Goal: Navigation & Orientation: Understand site structure

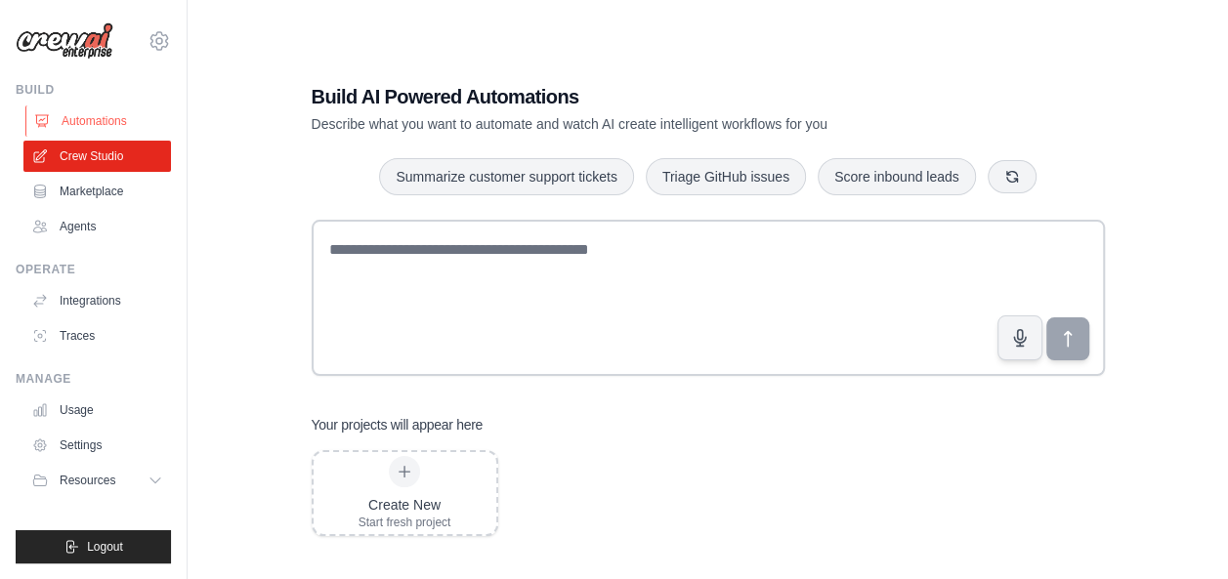
click at [97, 121] on link "Automations" at bounding box center [99, 121] width 148 height 31
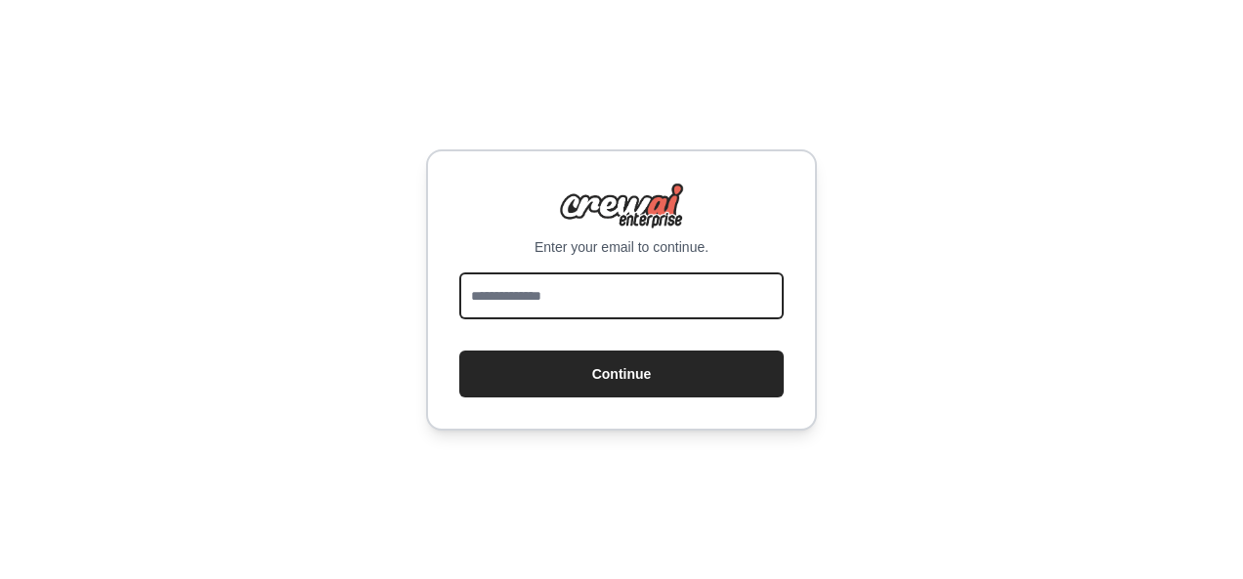
click at [552, 300] on input "email" at bounding box center [621, 296] width 324 height 47
type input "**********"
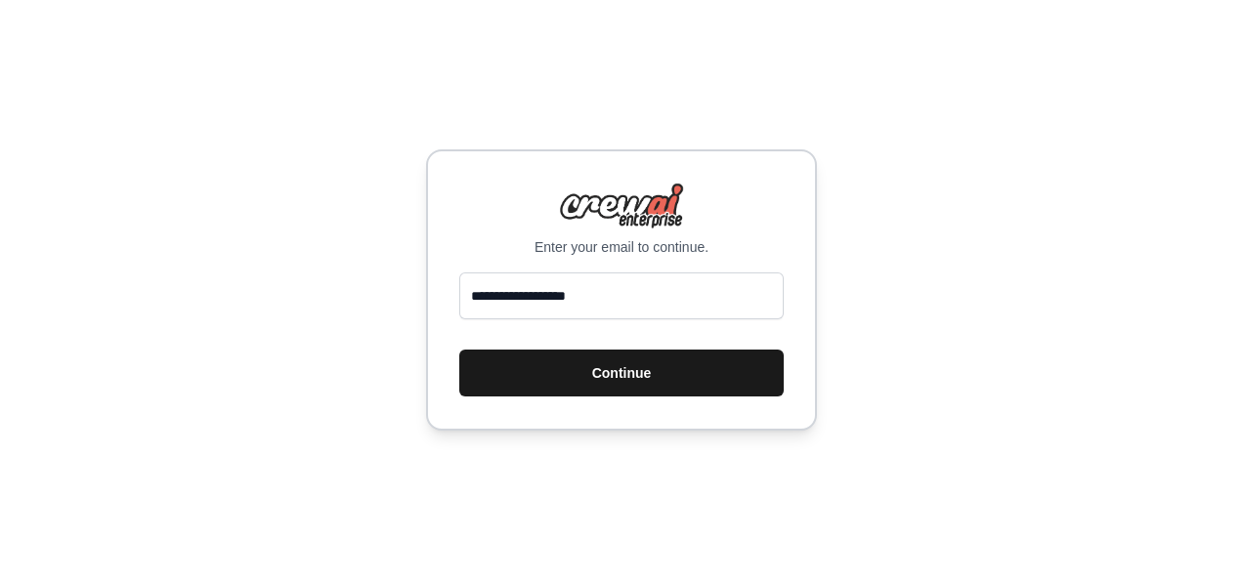
click at [555, 373] on button "Continue" at bounding box center [621, 373] width 324 height 47
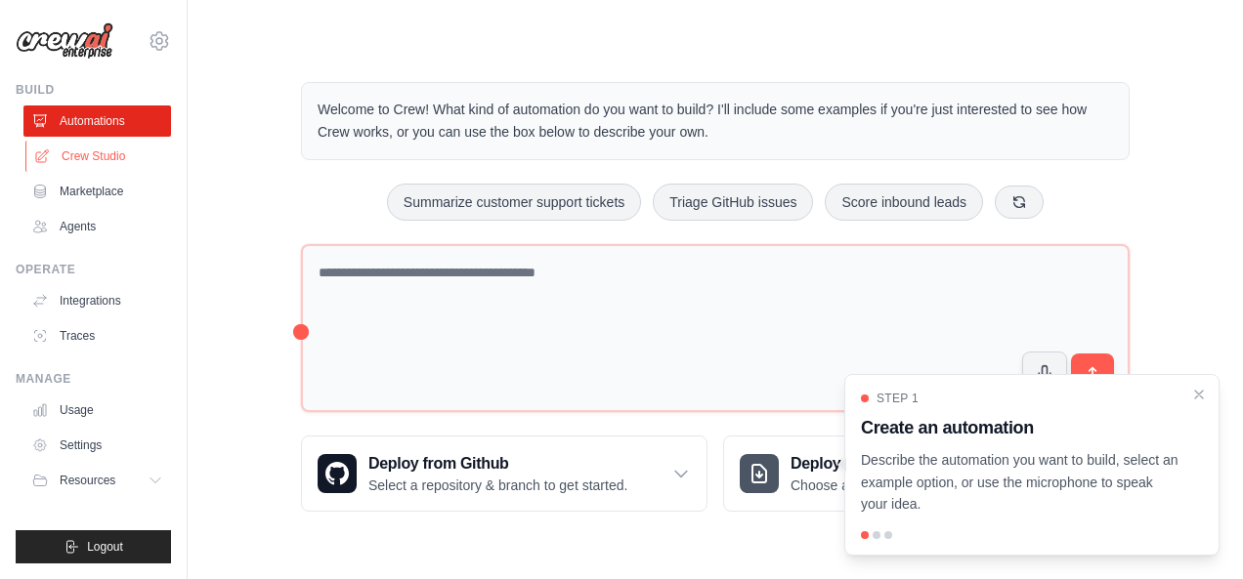
click at [98, 154] on link "Crew Studio" at bounding box center [99, 156] width 148 height 31
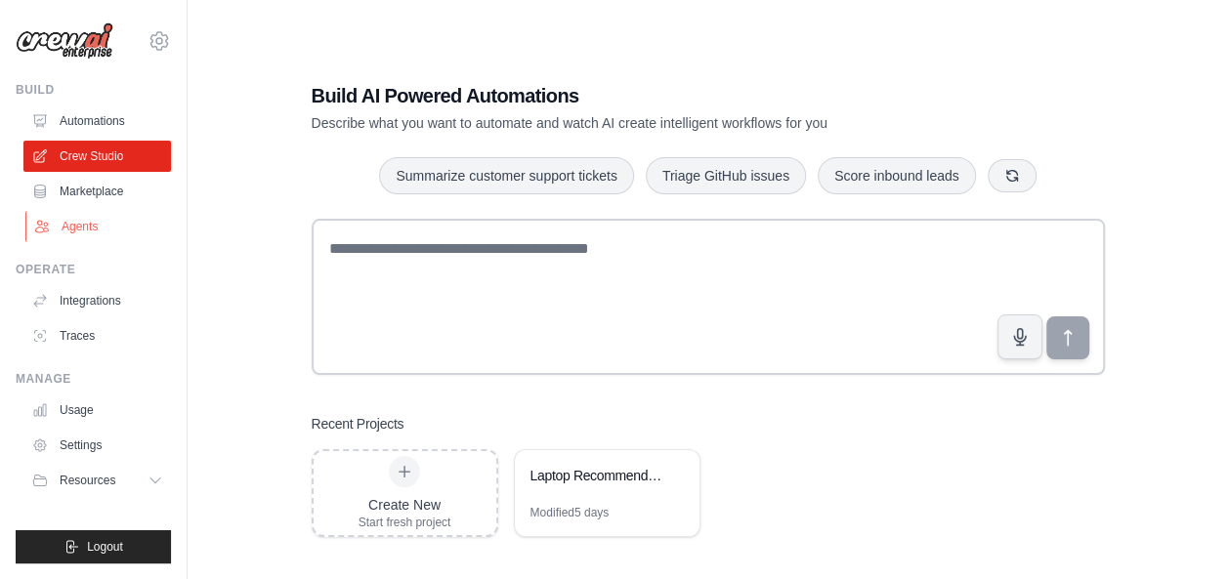
click at [72, 213] on link "Agents" at bounding box center [99, 226] width 148 height 31
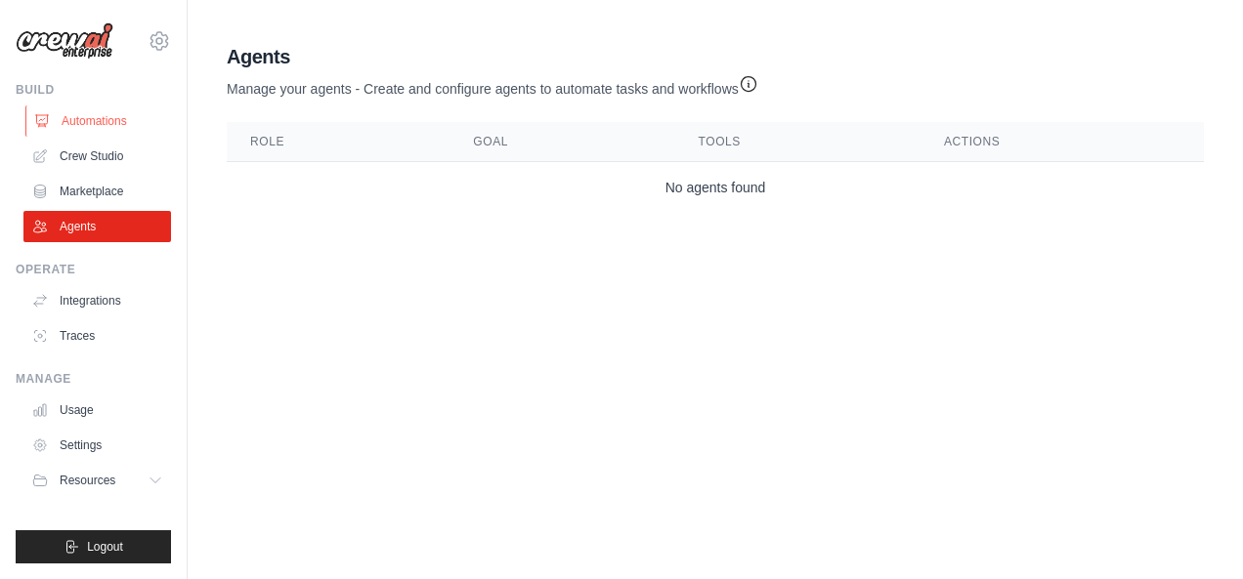
click at [86, 119] on link "Automations" at bounding box center [99, 121] width 148 height 31
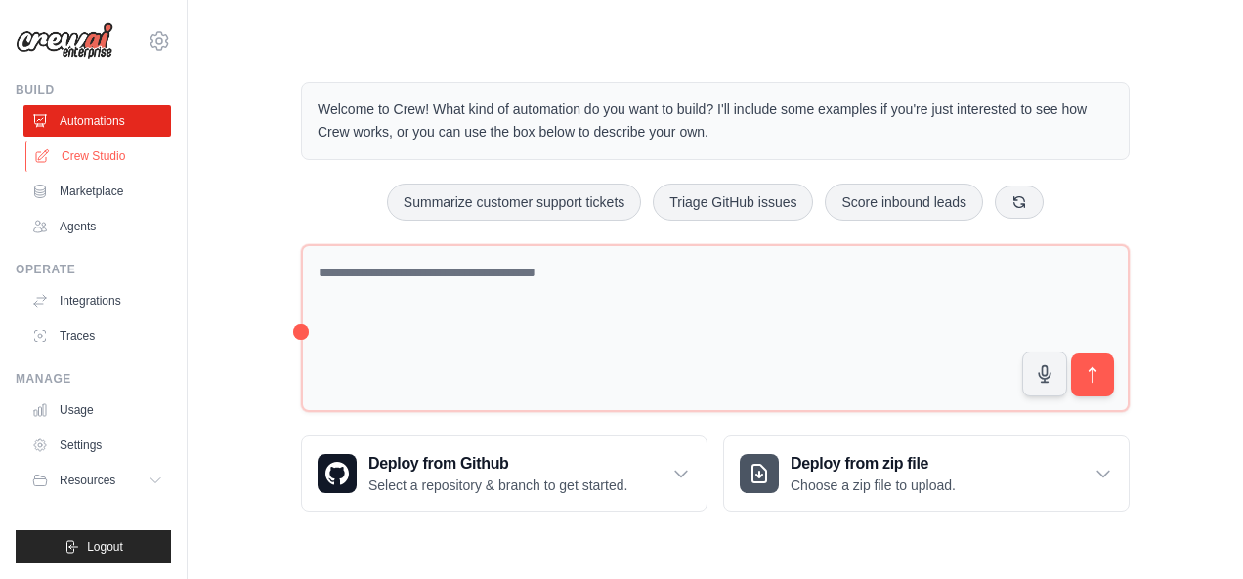
click at [104, 152] on link "Crew Studio" at bounding box center [99, 156] width 148 height 31
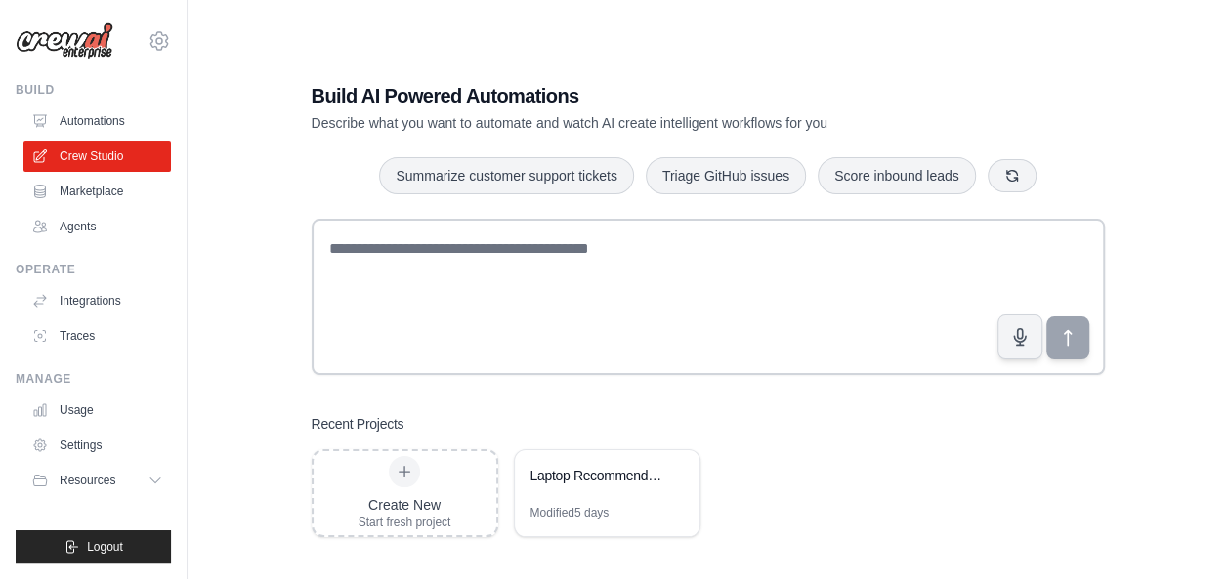
click at [110, 196] on link "Marketplace" at bounding box center [97, 191] width 148 height 31
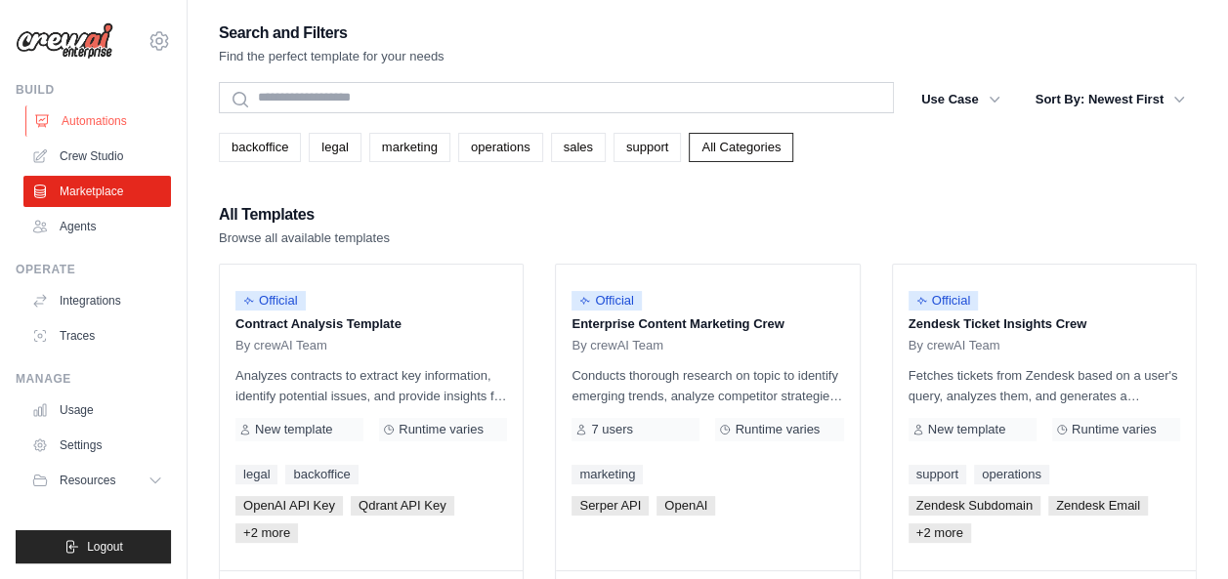
click at [82, 125] on link "Automations" at bounding box center [99, 121] width 148 height 31
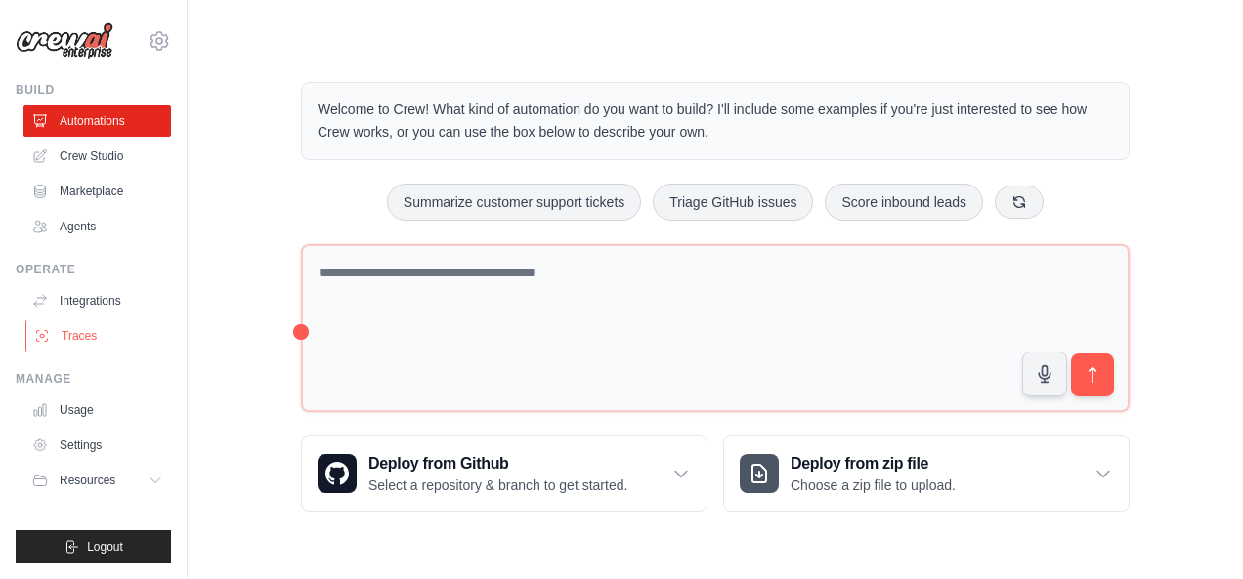
click at [91, 329] on link "Traces" at bounding box center [99, 335] width 148 height 31
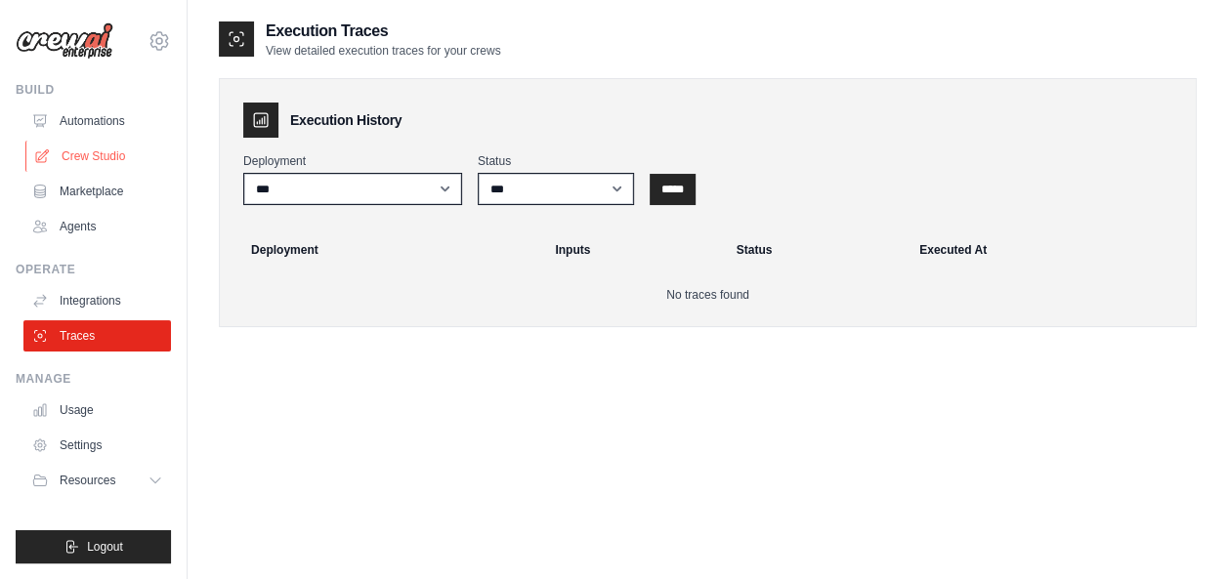
click at [97, 157] on link "Crew Studio" at bounding box center [99, 156] width 148 height 31
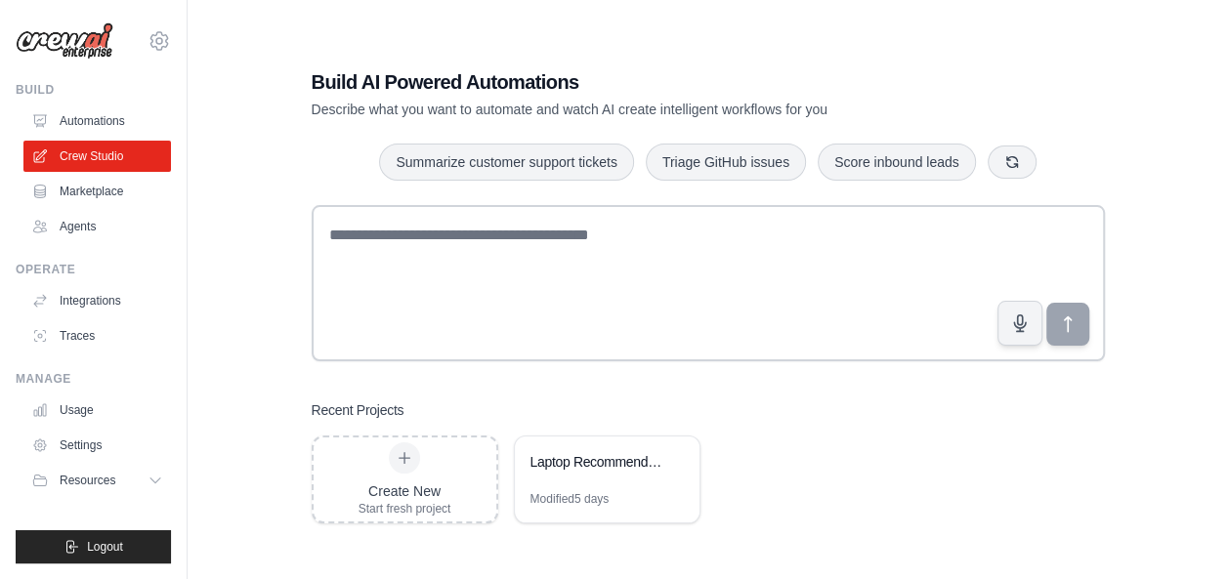
scroll to position [39, 0]
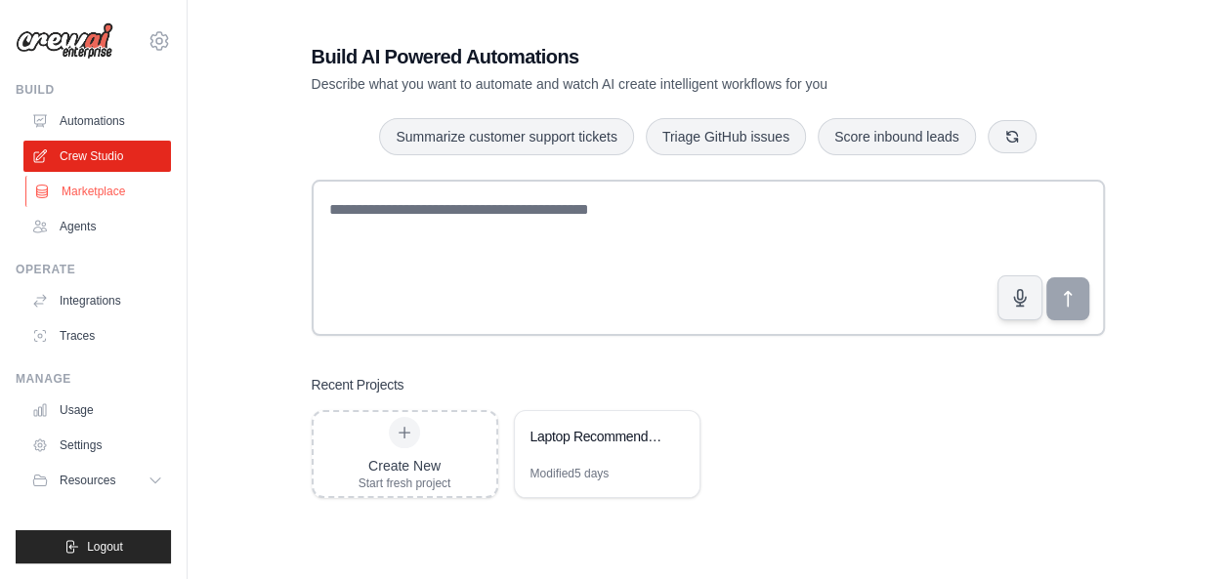
click at [93, 191] on link "Marketplace" at bounding box center [99, 191] width 148 height 31
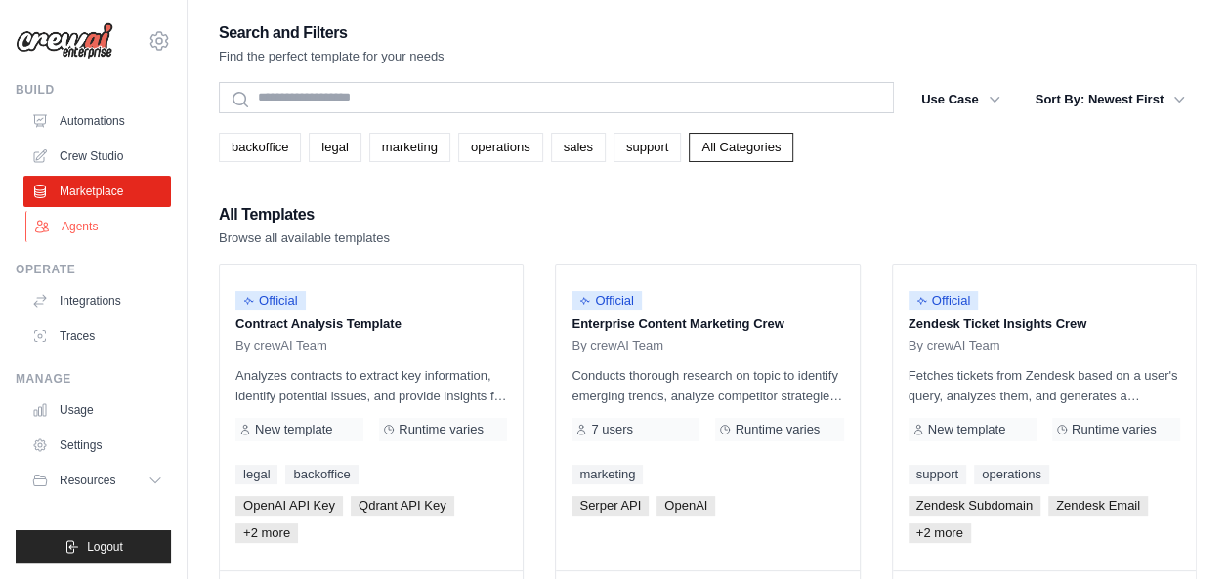
click at [79, 225] on link "Agents" at bounding box center [99, 226] width 148 height 31
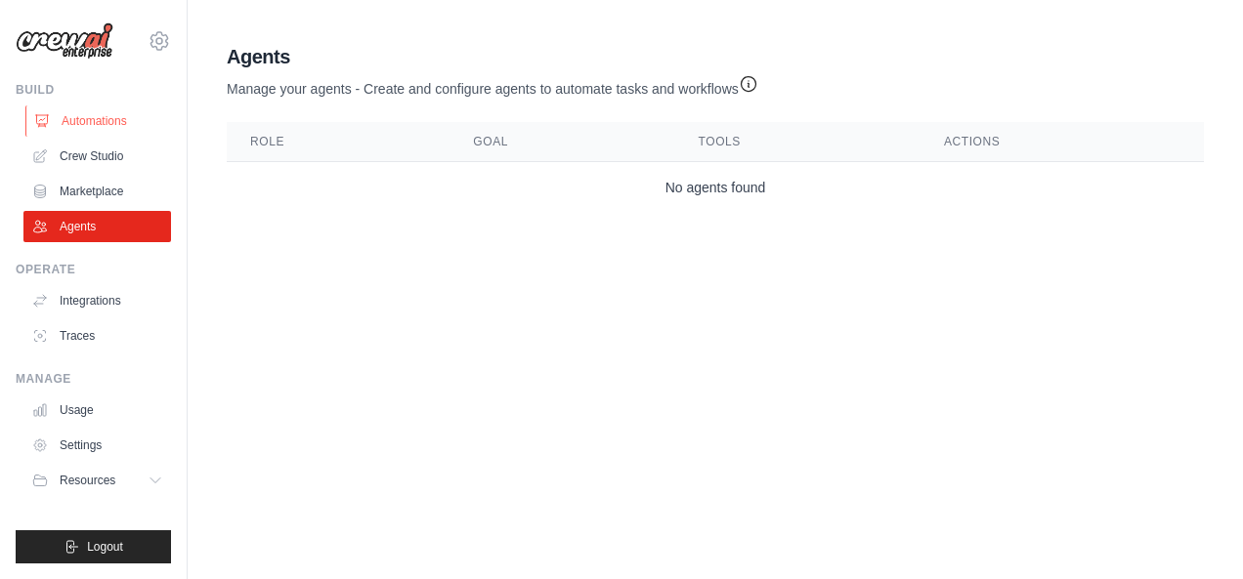
click at [99, 118] on link "Automations" at bounding box center [99, 121] width 148 height 31
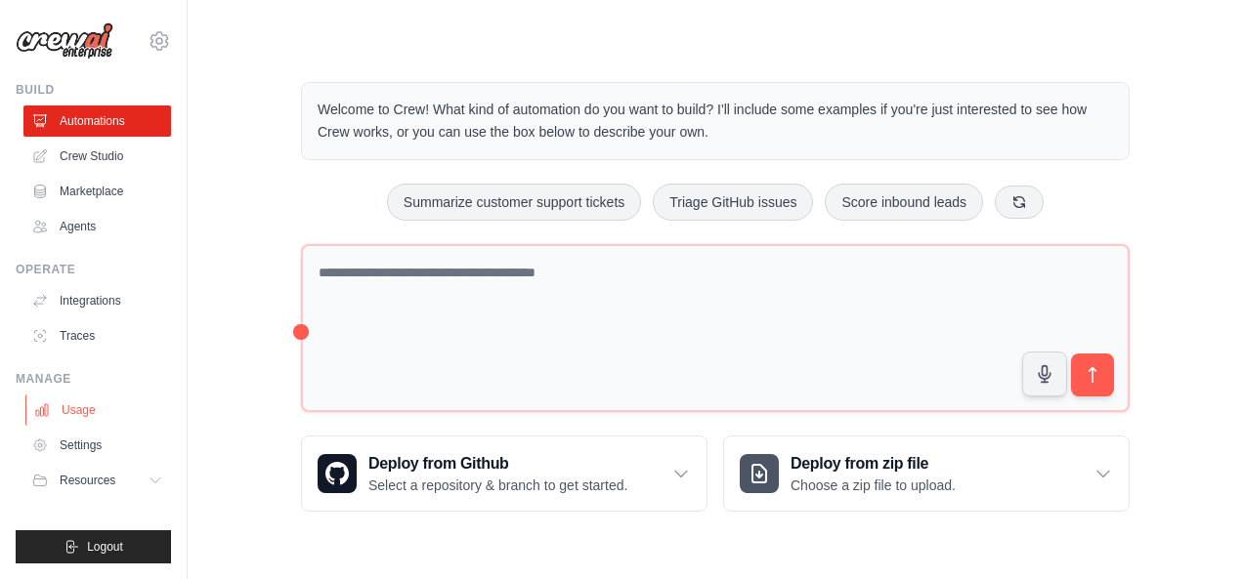
click at [80, 408] on link "Usage" at bounding box center [99, 410] width 148 height 31
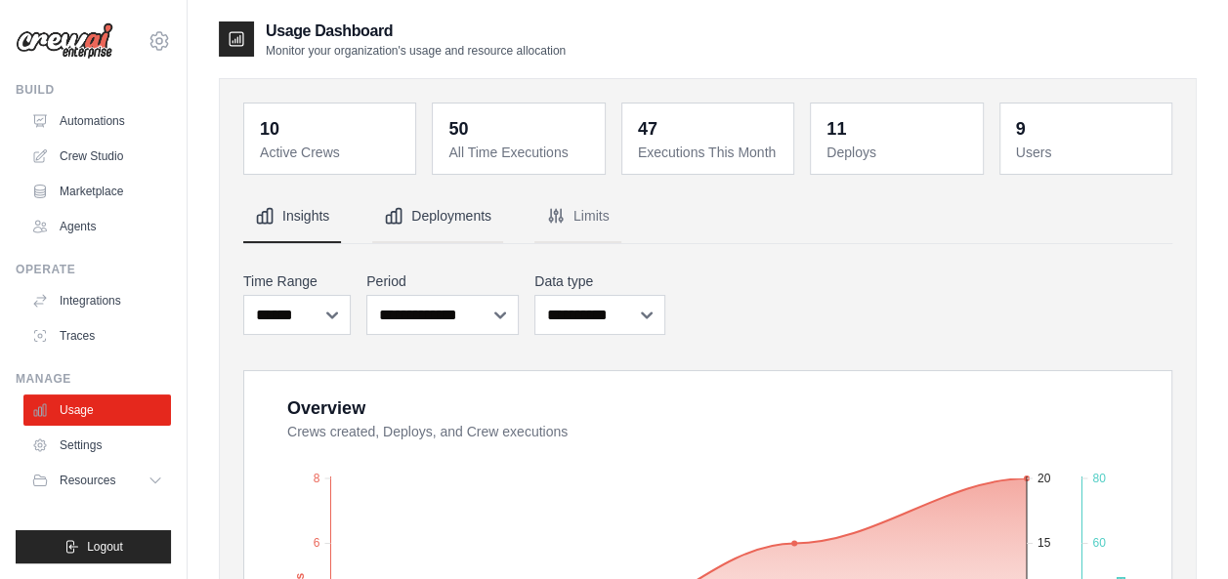
click at [443, 211] on button "Deployments" at bounding box center [437, 217] width 131 height 53
